Goal: Complete application form: Complete application form

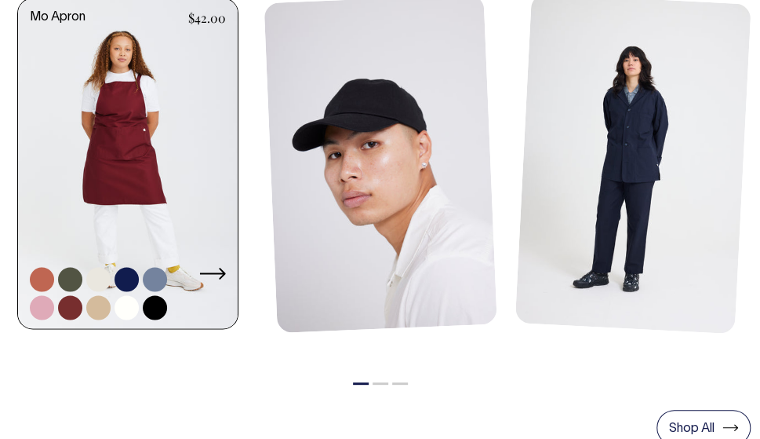
scroll to position [692, 0]
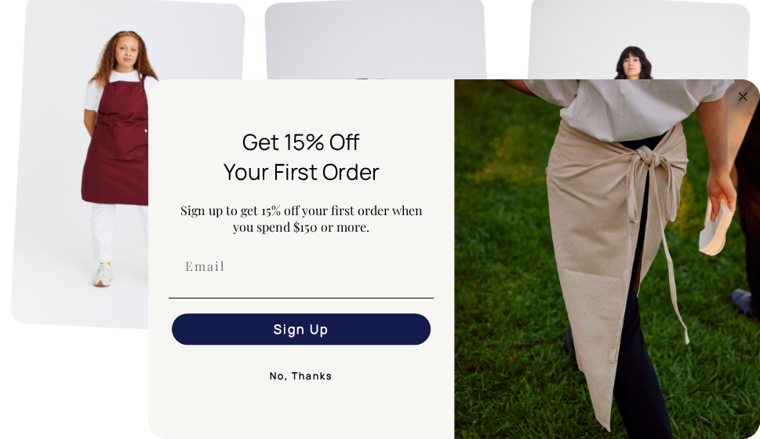
click at [742, 97] on icon "Close dialog" at bounding box center [743, 97] width 8 height 8
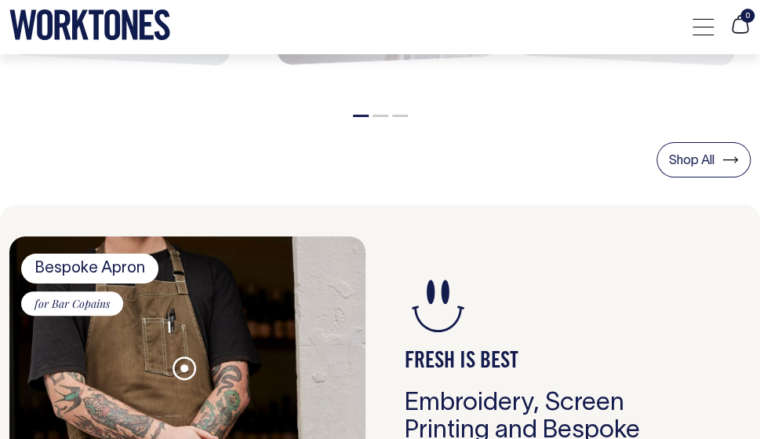
scroll to position [961, 0]
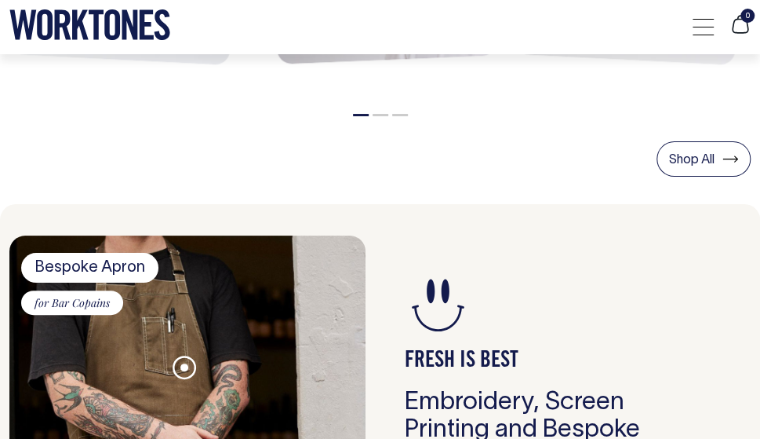
click at [377, 116] on li "2" at bounding box center [381, 112] width 16 height 16
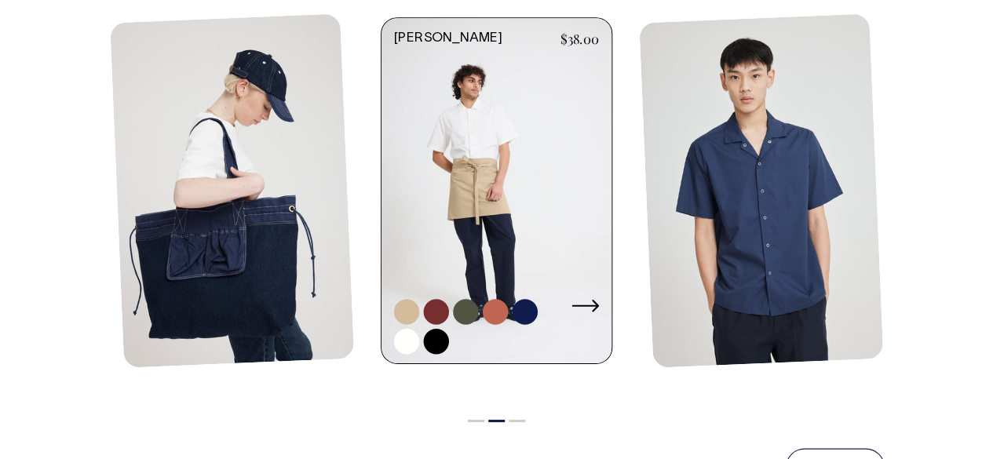
scroll to position [673, 0]
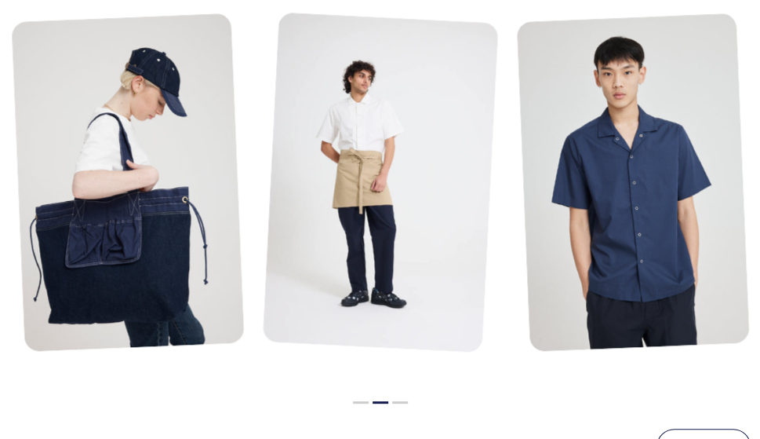
click at [399, 402] on button "3" at bounding box center [400, 402] width 16 height 2
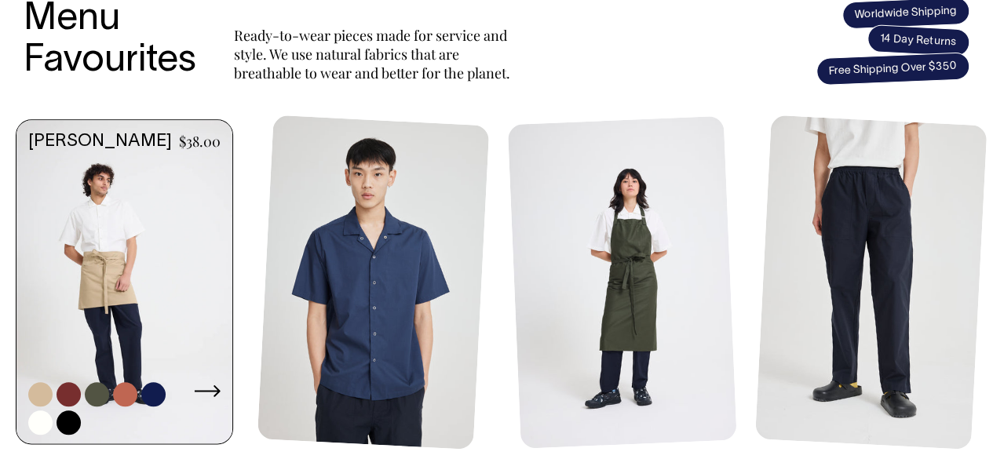
click at [84, 225] on link at bounding box center [124, 283] width 216 height 327
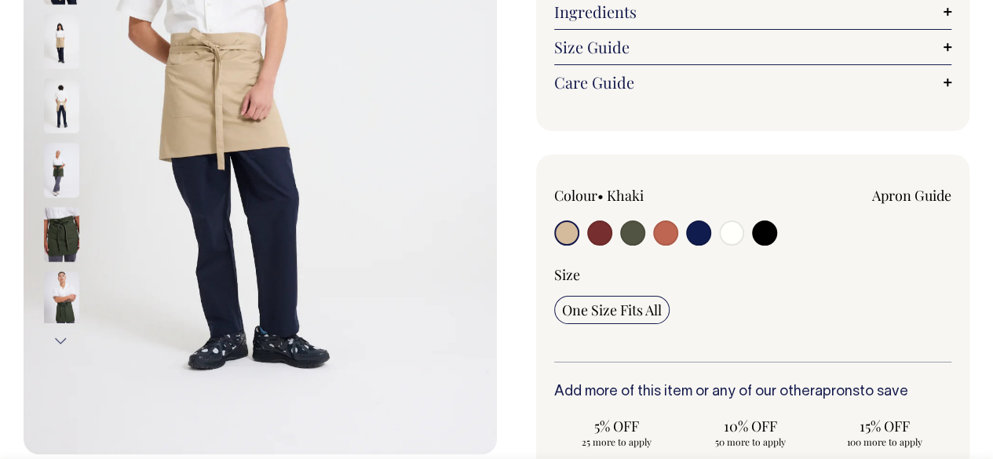
scroll to position [338, 0]
click at [600, 226] on input "radio" at bounding box center [599, 232] width 25 height 25
radio input "true"
select select "Burgundy"
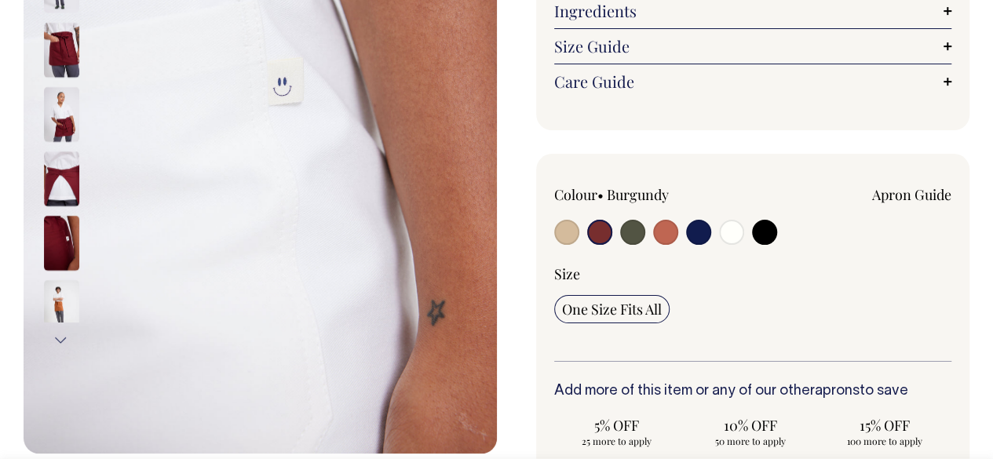
click at [637, 228] on input "radio" at bounding box center [632, 232] width 25 height 25
radio input "true"
radio input "false"
select select "Olive"
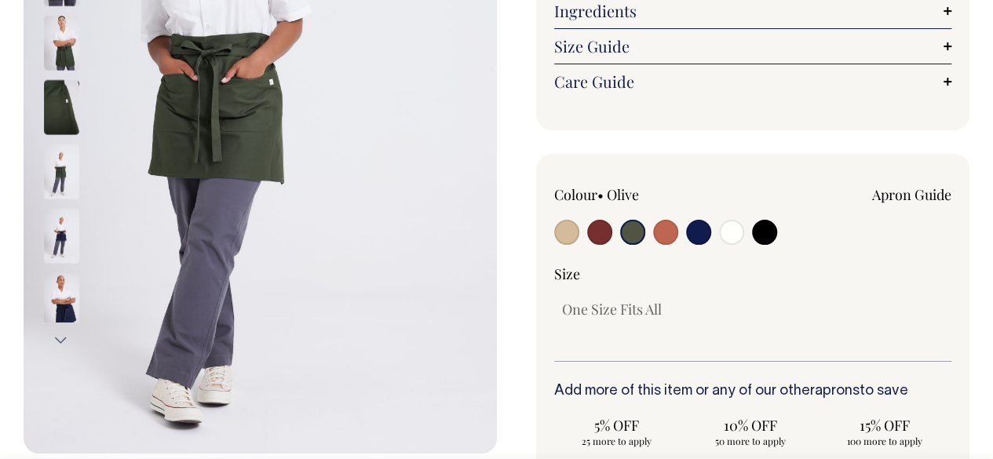
click at [670, 234] on input "radio" at bounding box center [665, 232] width 25 height 25
radio input "true"
select select "Rust"
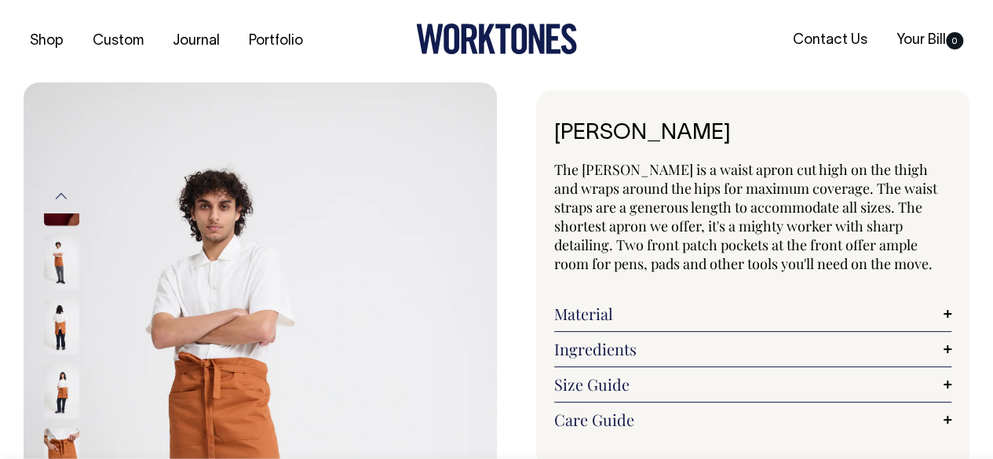
click at [475, 44] on icon at bounding box center [496, 39] width 161 height 31
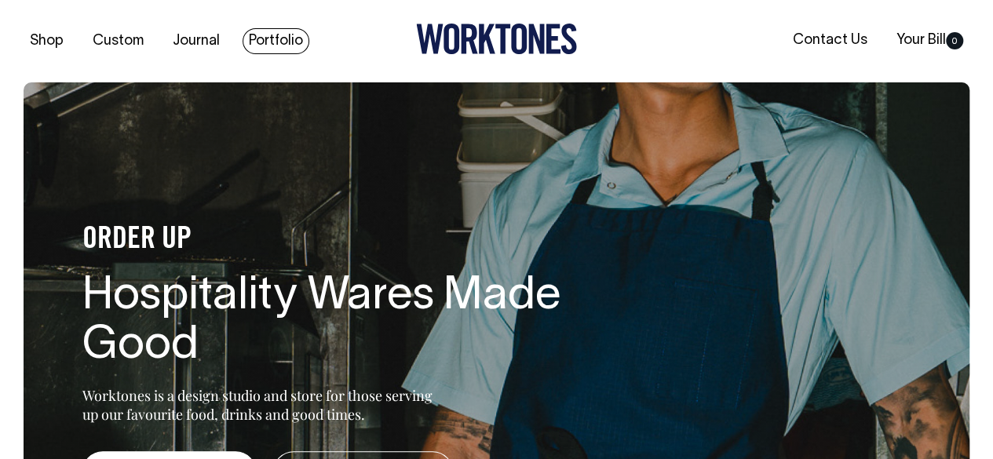
click at [253, 35] on link "Portfolio" at bounding box center [276, 41] width 67 height 26
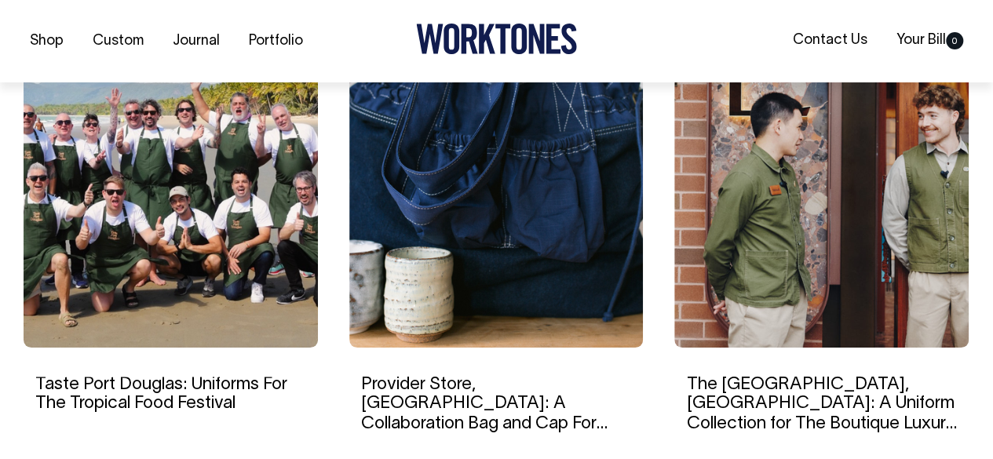
scroll to position [1075, 0]
click at [853, 239] on img at bounding box center [821, 196] width 294 height 302
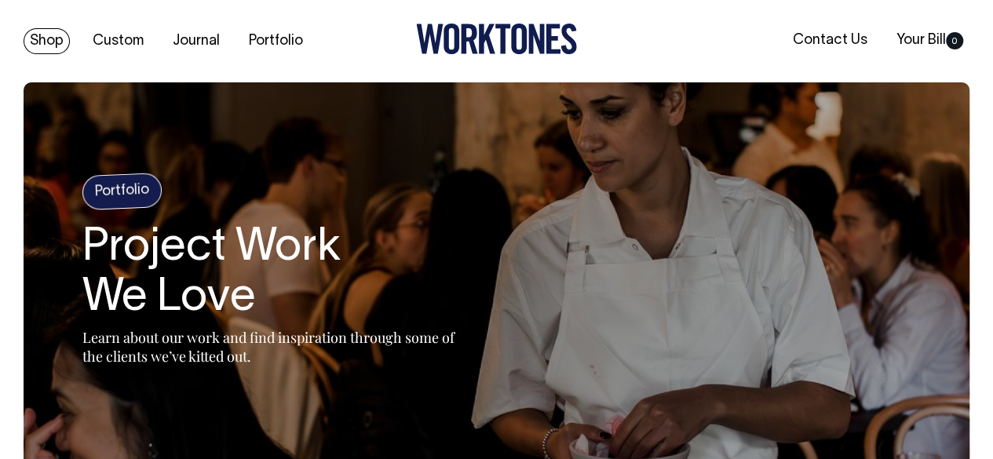
scroll to position [0, 0]
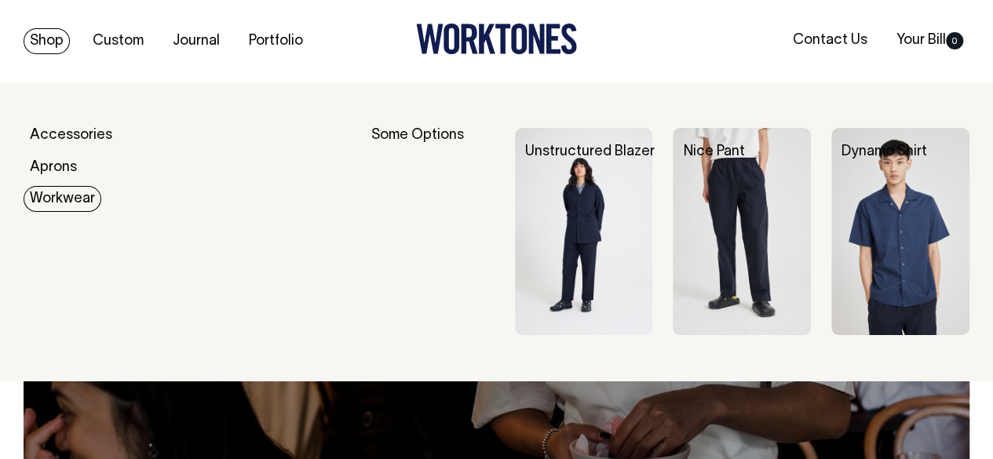
click at [50, 191] on link "Workwear" at bounding box center [63, 199] width 78 height 26
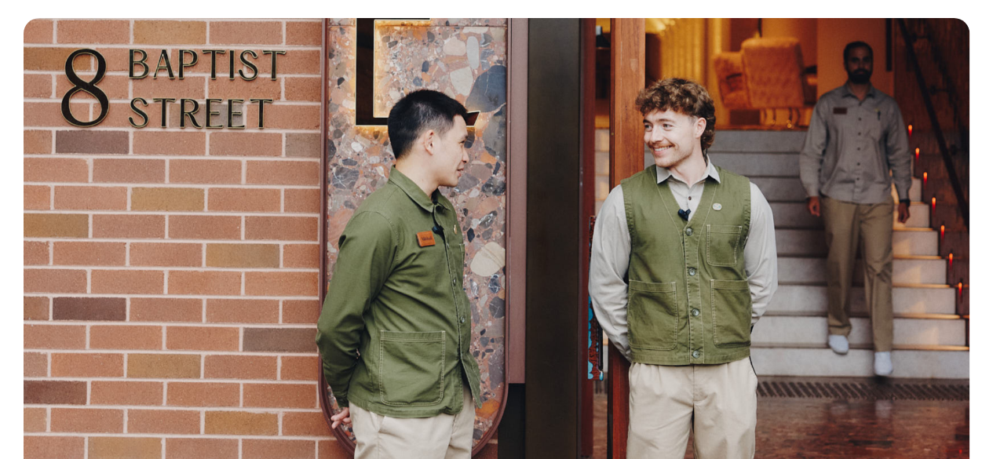
scroll to position [344, 0]
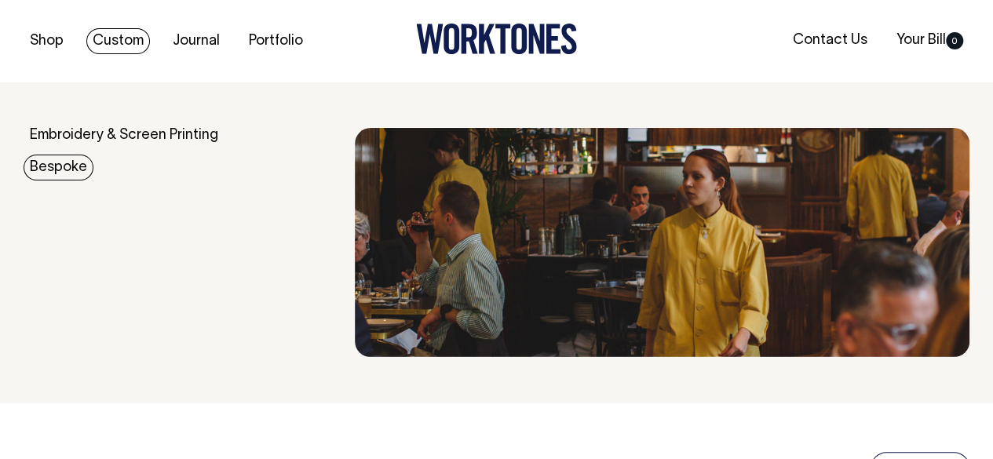
click at [55, 161] on link "Bespoke" at bounding box center [59, 168] width 70 height 26
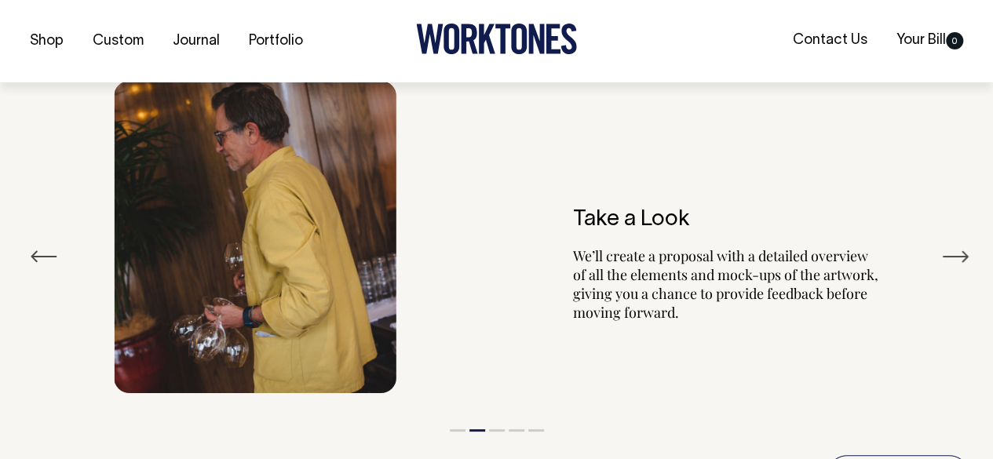
scroll to position [2763, 0]
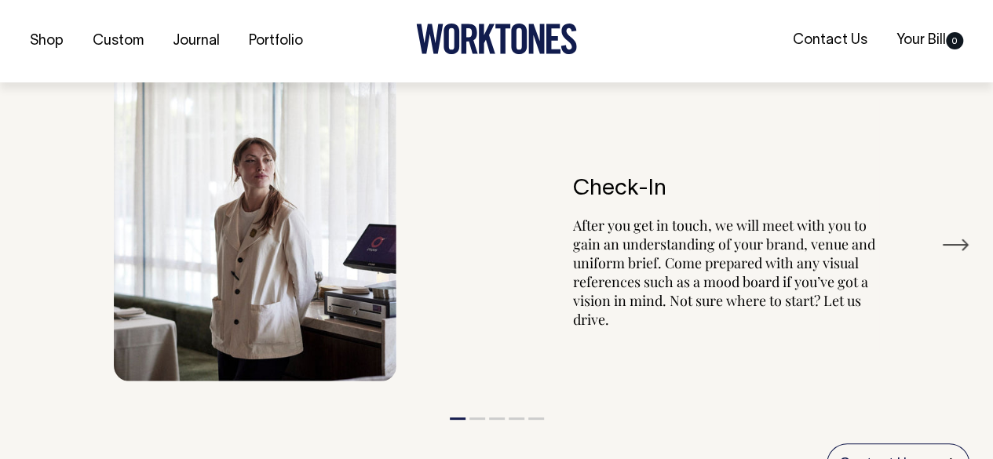
click at [959, 233] on button "Next" at bounding box center [955, 245] width 28 height 24
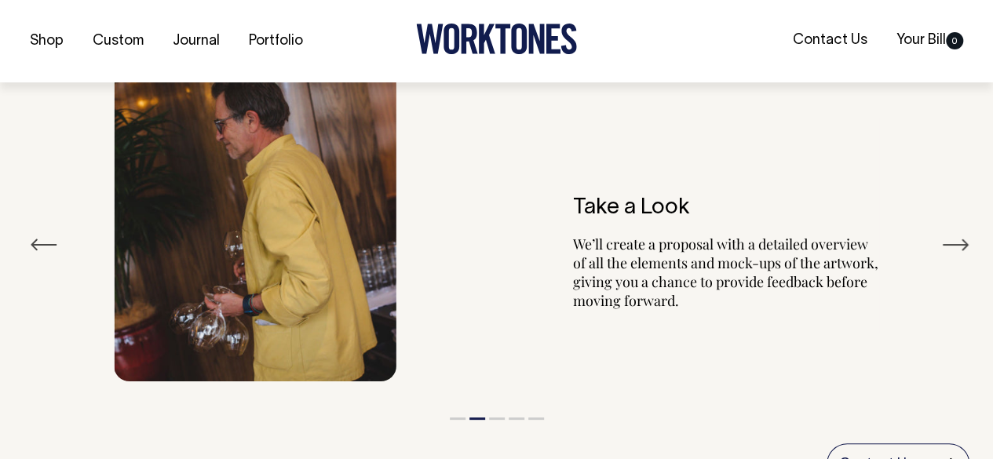
click at [959, 233] on button "Next" at bounding box center [955, 245] width 28 height 24
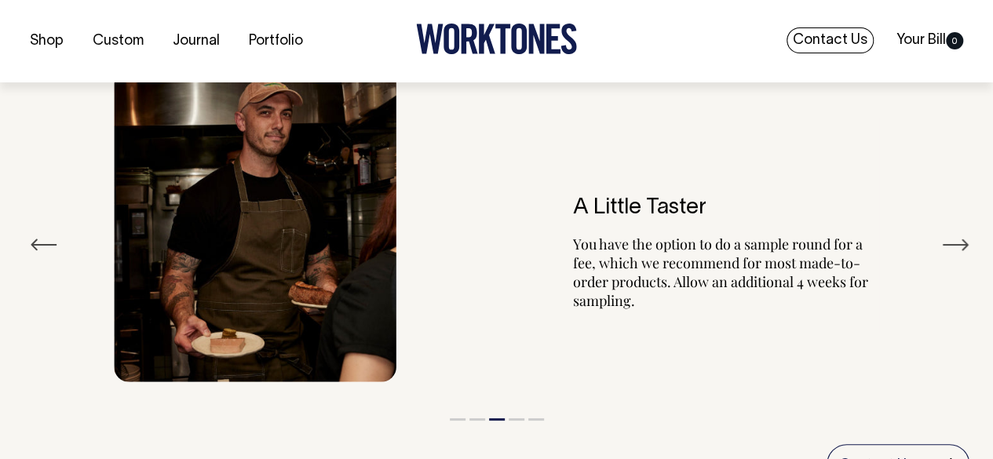
click at [808, 40] on link "Contact Us" at bounding box center [829, 40] width 87 height 26
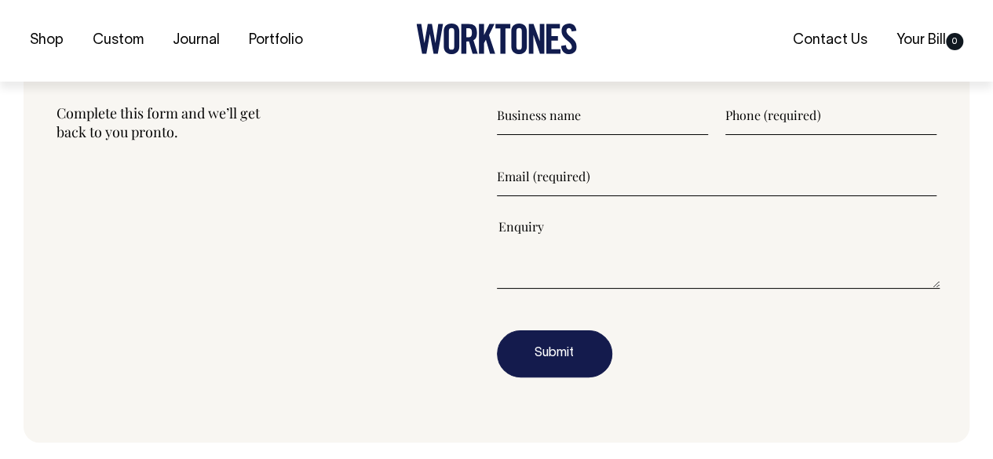
scroll to position [1840, 0]
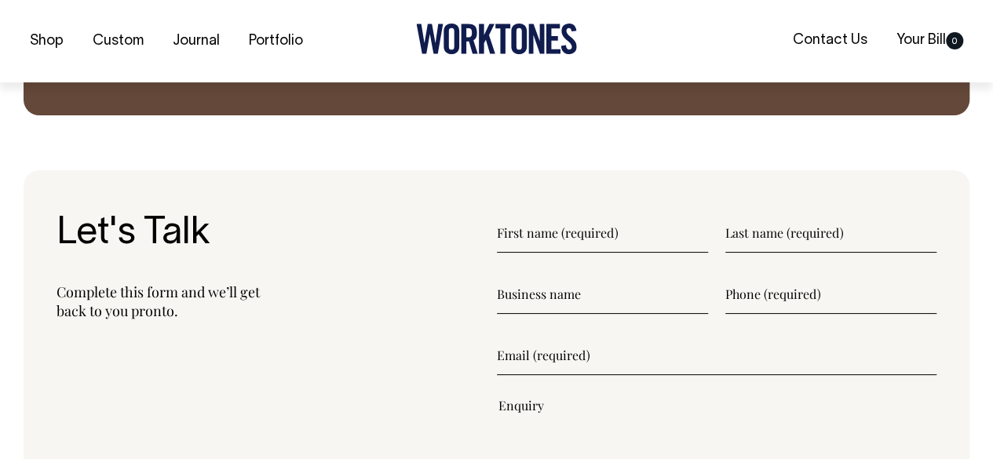
click at [570, 252] on form "Submit" at bounding box center [717, 384] width 440 height 343
click at [555, 238] on input"] "text" at bounding box center [602, 232] width 211 height 39
type input"] "Mark"
click at [729, 228] on input"] "text" at bounding box center [830, 232] width 211 height 39
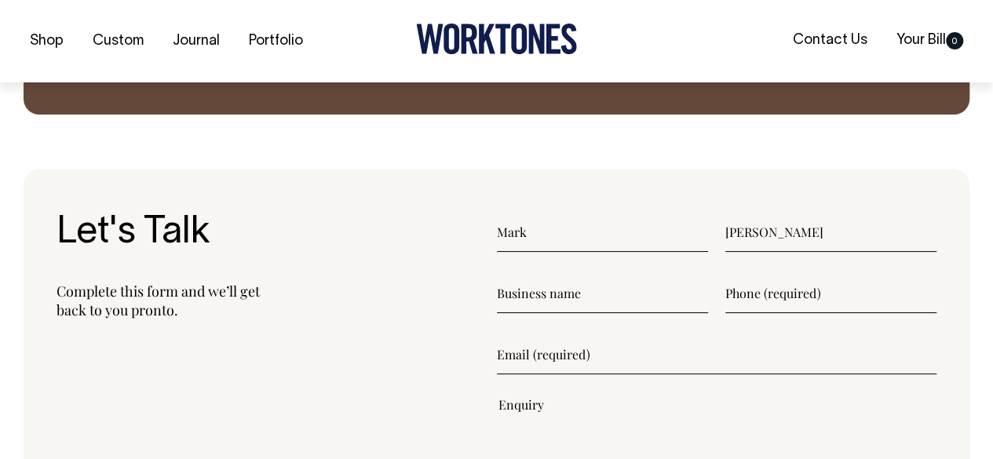
type input"] "[PERSON_NAME]"
click at [553, 290] on input"] "text" at bounding box center [602, 293] width 211 height 39
type input"] "Ace Hotel"
click at [768, 294] on input"] "text" at bounding box center [830, 293] width 211 height 39
type input"] "0451366114"
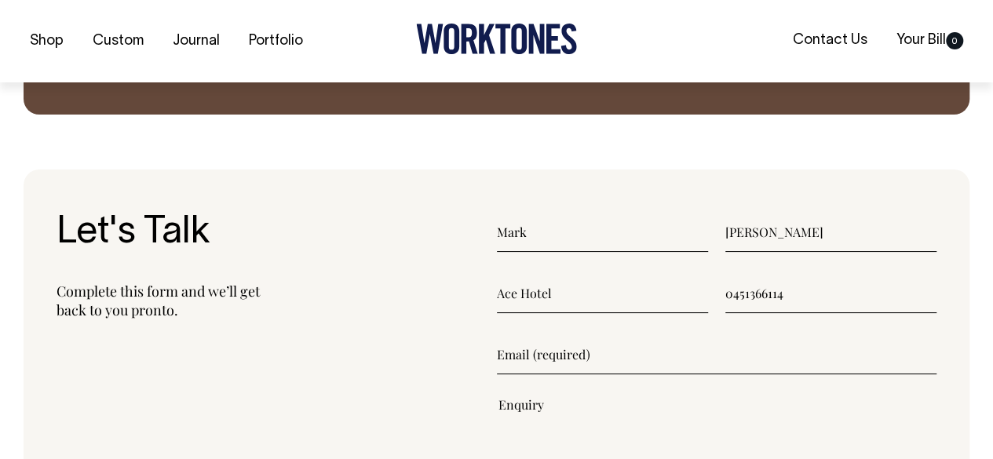
click at [571, 362] on input"] "email" at bounding box center [717, 354] width 440 height 39
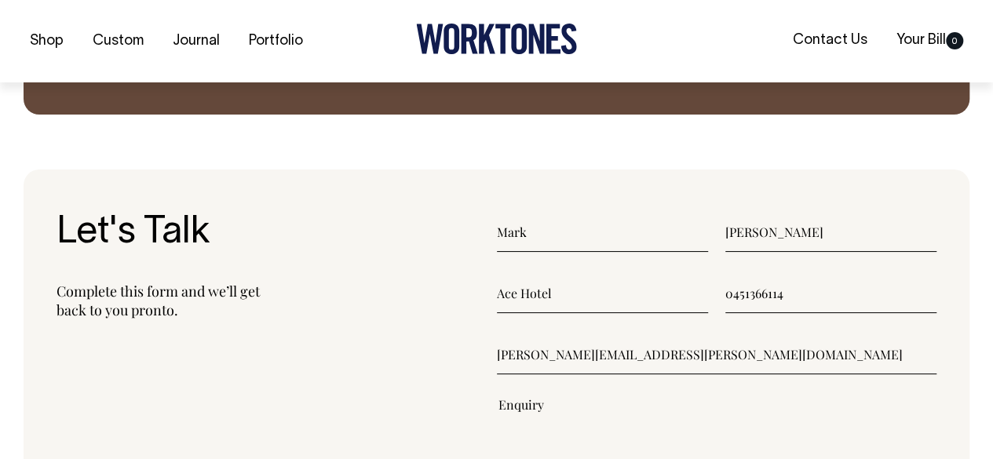
click at [607, 351] on input"] "[PERSON_NAME][EMAIL_ADDRESS][PERSON_NAME][DOMAIN_NAME]" at bounding box center [717, 354] width 440 height 39
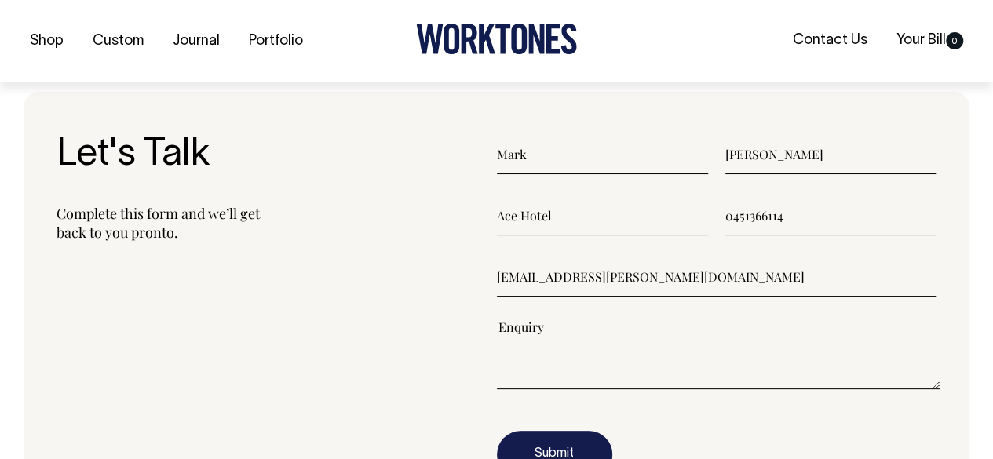
type input"] "[EMAIL_ADDRESS][PERSON_NAME][DOMAIN_NAME]"
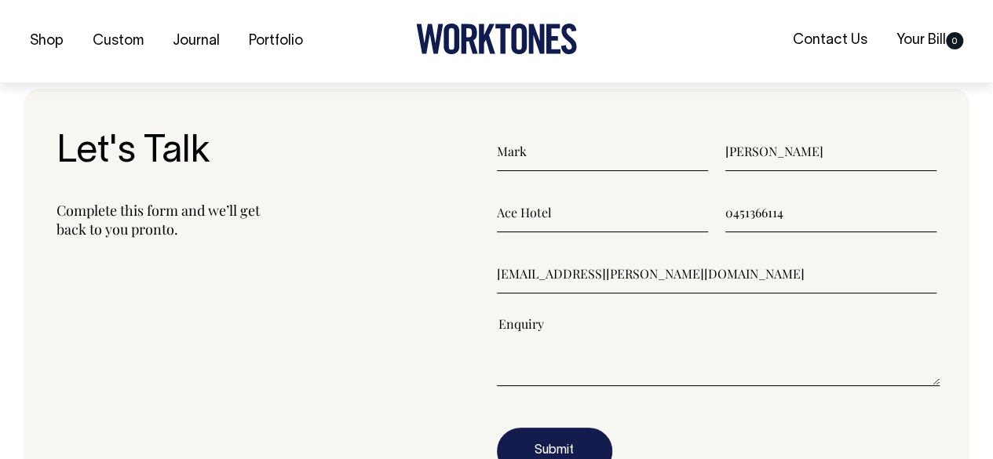
click at [538, 379] on textarea"] at bounding box center [718, 350] width 443 height 71
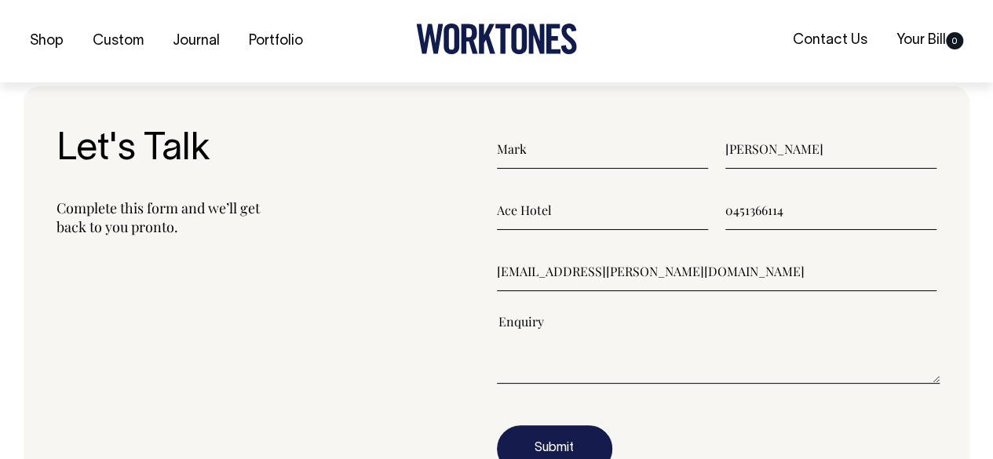
click at [526, 365] on textarea"] at bounding box center [718, 348] width 443 height 71
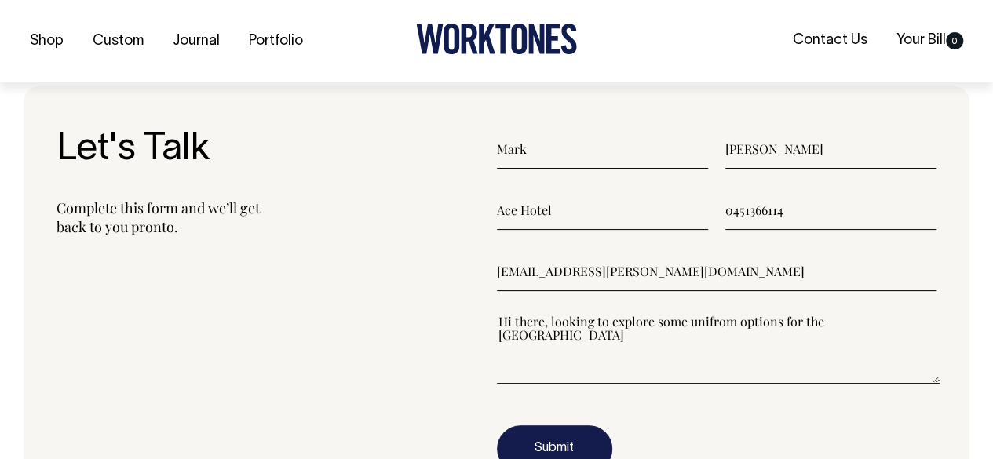
click at [713, 324] on textarea"] "Hi there, looking to explore some unifrom options for the [GEOGRAPHIC_DATA]" at bounding box center [718, 348] width 443 height 71
click at [710, 323] on textarea"] "Hi there, looking to explore some unifrom options for the [GEOGRAPHIC_DATA]" at bounding box center [718, 348] width 443 height 71
click at [709, 323] on textarea"] "Hi there, looking to explore some unifrom options for the [GEOGRAPHIC_DATA]" at bounding box center [718, 348] width 443 height 71
click at [713, 319] on textarea"] "Hi there, looking to explore some unifrom options for the [GEOGRAPHIC_DATA]" at bounding box center [718, 348] width 443 height 71
click at [889, 324] on textarea"] "Hi there, looking to explore some uniform options for the Ace Hotel" at bounding box center [718, 348] width 443 height 71
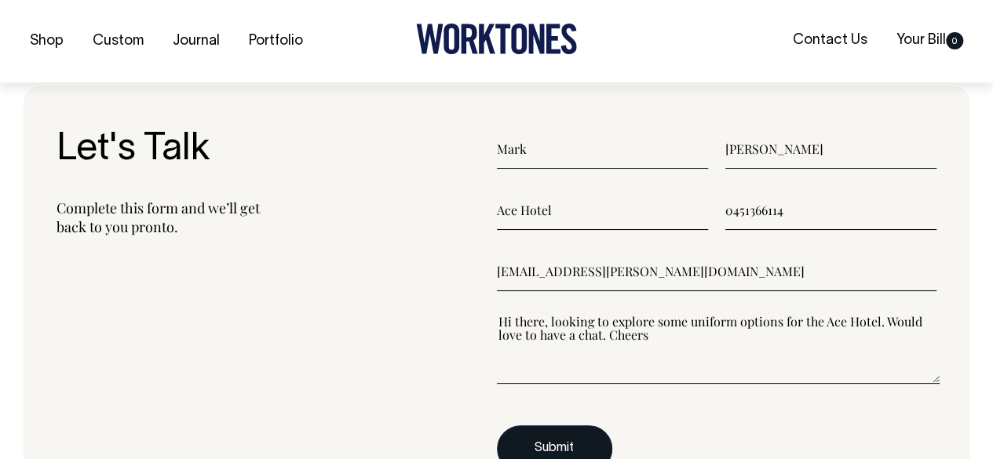
type textarea"] "Hi there, looking to explore some uniform options for the Ace Hotel. Would love…"
click at [538, 431] on button "Submit" at bounding box center [554, 448] width 115 height 47
drag, startPoint x: 538, startPoint y: 431, endPoint x: 522, endPoint y: 437, distance: 16.9
click at [522, 437] on button "Submit" at bounding box center [554, 448] width 115 height 47
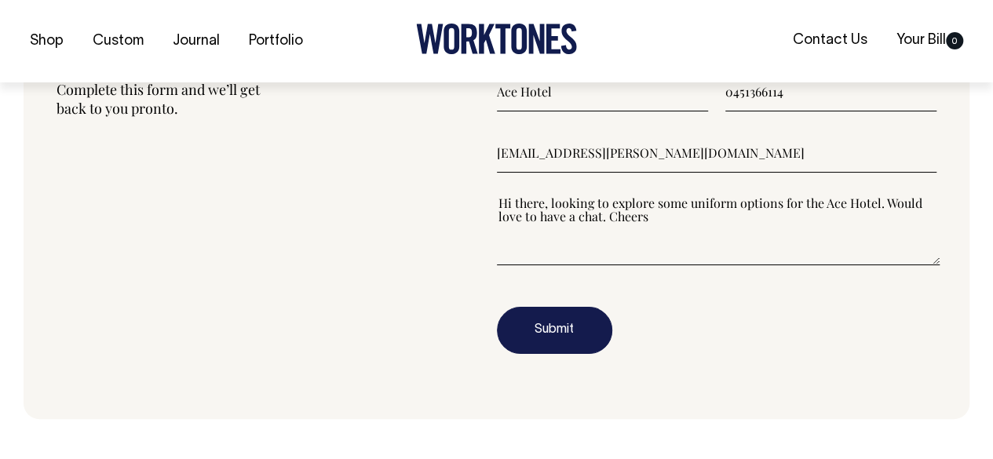
scroll to position [1963, 0]
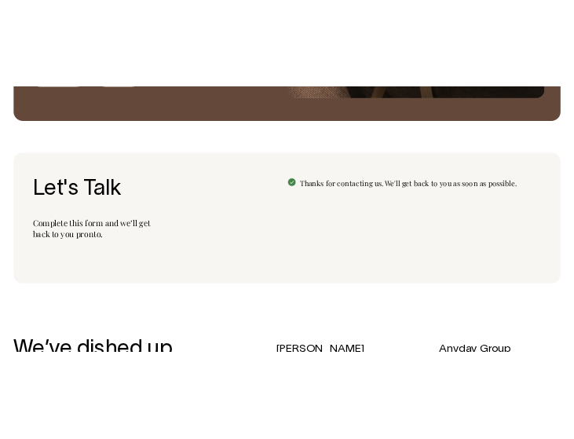
scroll to position [1716, 0]
